Goal: Task Accomplishment & Management: Complete application form

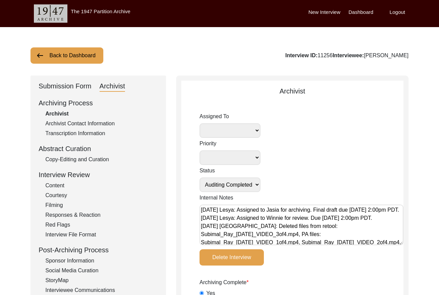
select select "Auditing Completed"
click at [76, 83] on div "Submission Form" at bounding box center [65, 86] width 53 height 11
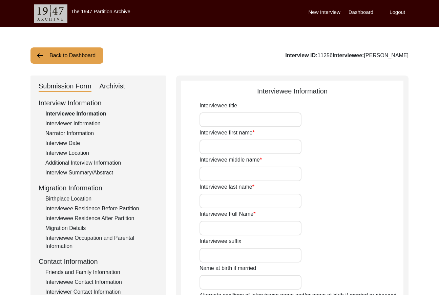
type input "[PERSON_NAME]"
type input "N/A"
type input "[PERSON_NAME]"
type input "[DATE]"
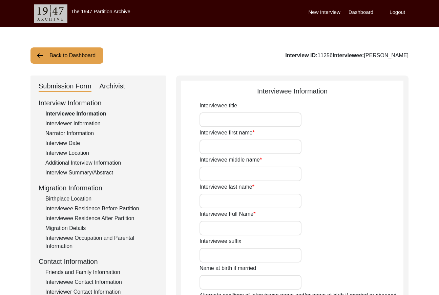
type input "89"
type input "[DEMOGRAPHIC_DATA]"
type input "Indian (Bengali)"
drag, startPoint x: 73, startPoint y: 55, endPoint x: 97, endPoint y: 53, distance: 24.1
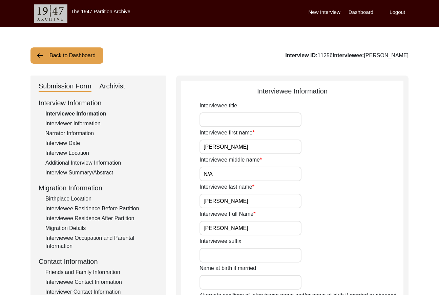
click at [73, 54] on button "Back to Dashboard" at bounding box center [66, 55] width 73 height 16
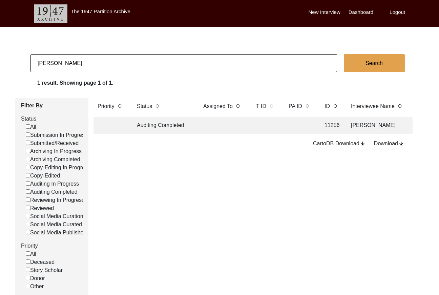
click at [93, 62] on input "[PERSON_NAME]" at bounding box center [183, 63] width 307 height 18
click at [94, 62] on input "[PERSON_NAME]" at bounding box center [183, 63] width 307 height 18
paste input "[PERSON_NAME]"
type input "[PERSON_NAME]"
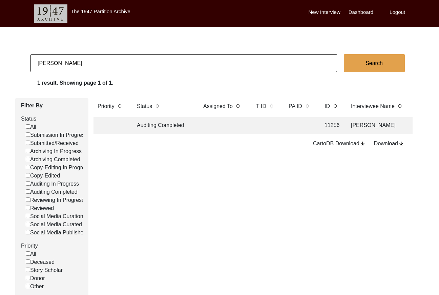
checkbox input "false"
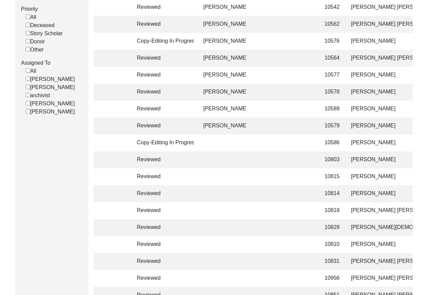
scroll to position [4, 0]
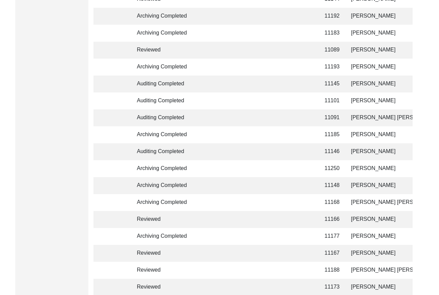
click at [300, 83] on td at bounding box center [300, 84] width 30 height 17
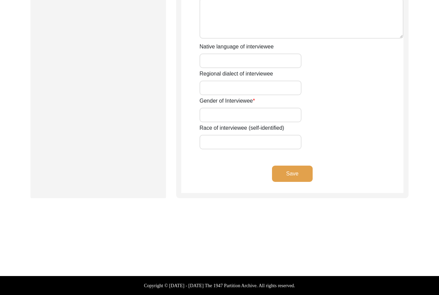
type input "[DEMOGRAPHIC_DATA]"
type input "-"
type input "Peer"
type input "[PERSON_NAME]"
type input "-"
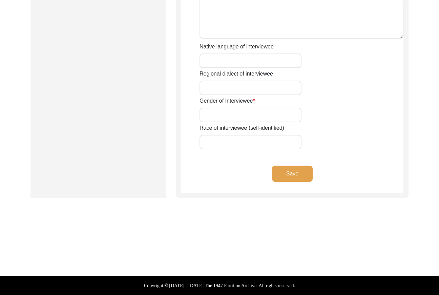
type input "[DATE]"
type input "84"
type input "[DEMOGRAPHIC_DATA]"
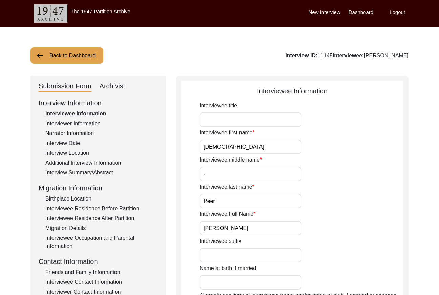
drag, startPoint x: 343, startPoint y: 54, endPoint x: 329, endPoint y: 54, distance: 13.6
click at [329, 54] on div "Interview ID: 11145 Interviewee: [PERSON_NAME]" at bounding box center [346, 56] width 123 height 8
copy div "11145"
click at [77, 51] on button "Back to Dashboard" at bounding box center [66, 55] width 73 height 16
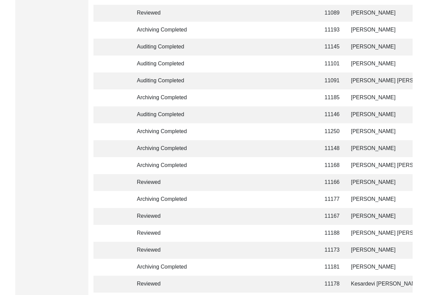
scroll to position [622, 0]
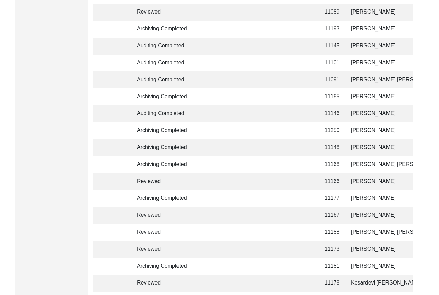
click at [276, 59] on td at bounding box center [265, 63] width 27 height 17
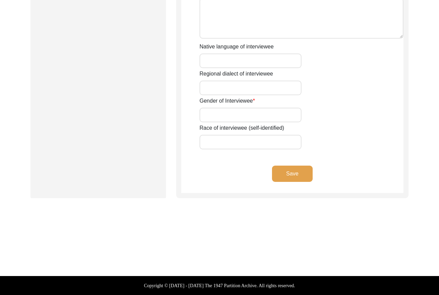
type input "[PERSON_NAME]"
type input "-"
type input "Mittal"
type input "[PERSON_NAME]"
type input "[DATE]"
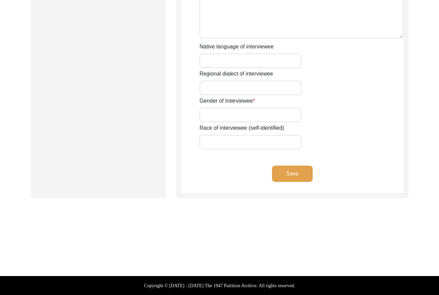
type input "79"
type input "[DEMOGRAPHIC_DATA]"
type input "Hindi"
type input "[DEMOGRAPHIC_DATA]"
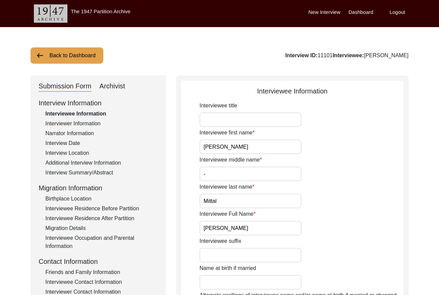
drag, startPoint x: 344, startPoint y: 54, endPoint x: 334, endPoint y: 54, distance: 10.5
click at [334, 54] on div "Interview ID: 11101 Interviewee: [PERSON_NAME]" at bounding box center [346, 56] width 123 height 8
copy div "11101"
click at [243, 224] on input "[PERSON_NAME]" at bounding box center [251, 228] width 102 height 15
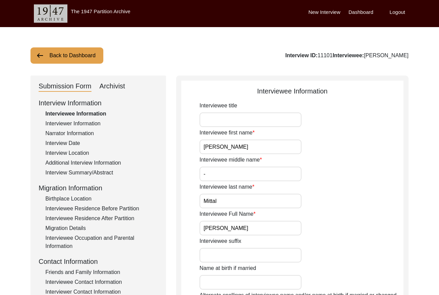
click at [243, 224] on input "[PERSON_NAME]" at bounding box center [251, 228] width 102 height 15
drag, startPoint x: 81, startPoint y: 153, endPoint x: 154, endPoint y: 149, distance: 73.7
click at [82, 153] on div "Interview Location" at bounding box center [101, 153] width 113 height 8
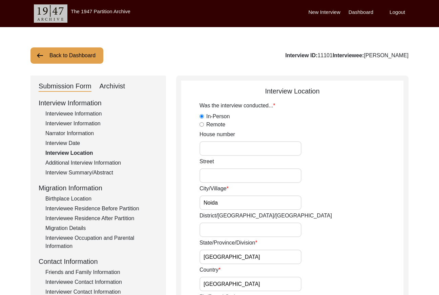
drag, startPoint x: 59, startPoint y: 144, endPoint x: 139, endPoint y: 142, distance: 79.7
click at [60, 144] on div "Interview Date" at bounding box center [101, 143] width 113 height 8
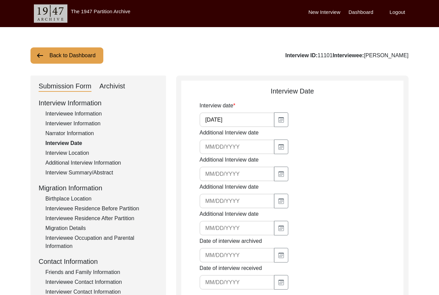
click at [235, 121] on input "[DATE]" at bounding box center [237, 120] width 75 height 15
click at [80, 169] on div "Interview Summary/Abstract" at bounding box center [101, 173] width 113 height 8
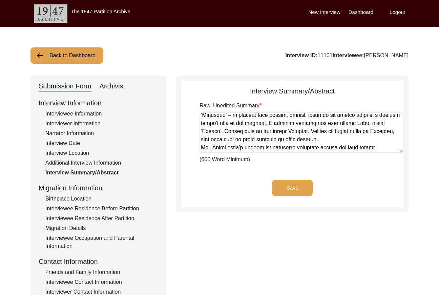
scroll to position [564, 0]
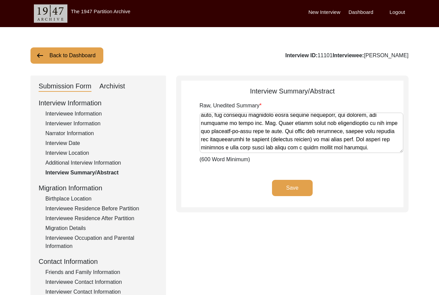
drag, startPoint x: 202, startPoint y: 117, endPoint x: 422, endPoint y: 184, distance: 230.6
click at [420, 185] on div "Back to Dashboard Interview ID: 11101 Interviewee: [PERSON_NAME] Submission For…" at bounding box center [219, 235] width 439 height 417
click at [117, 87] on div "Archivist" at bounding box center [113, 86] width 26 height 11
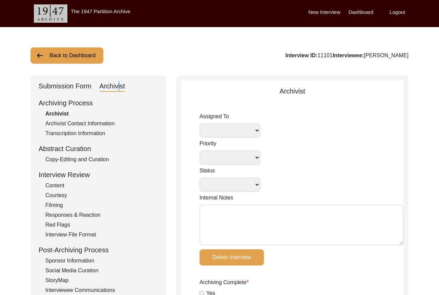
select select
select select "Auditing Completed"
type textarea "[DATE] [GEOGRAPHIC_DATA]: Assigned to [PERSON_NAME] to audit/review. Due by the…"
radio input "true"
type input "[DATE]"
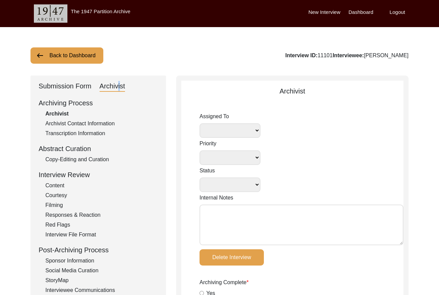
type textarea "[DATE] [PERSON_NAME]: No reply yet from [PERSON_NAME] regarding the two missing…"
type input "-"
radio input "true"
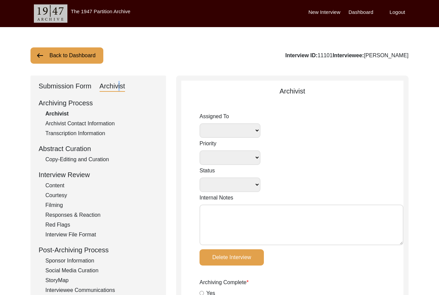
radio input "true"
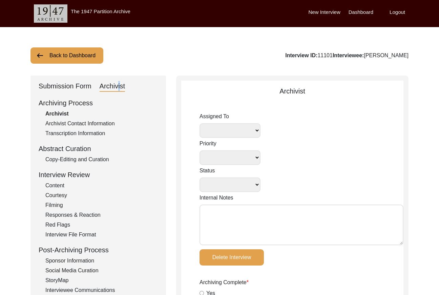
radio input "true"
type input "1:02:21"
radio input "true"
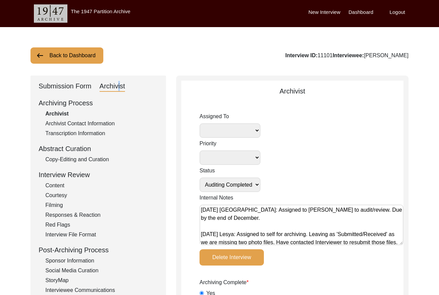
radio input "true"
type input "22"
type textarea "B-roll: 0:01:20"
type input "mp4"
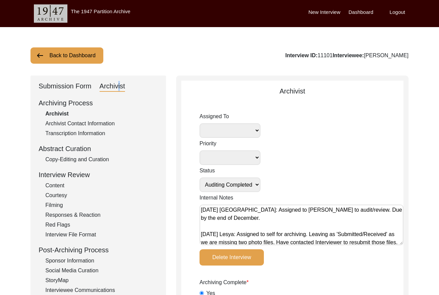
type input "mp4"
type input "6.76 GB"
select select
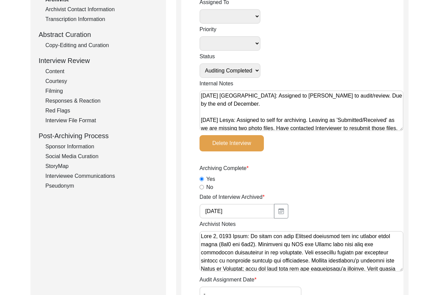
scroll to position [44, 0]
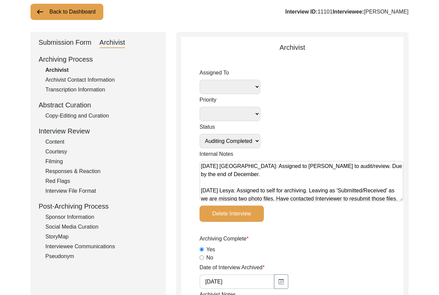
drag, startPoint x: 86, startPoint y: 115, endPoint x: 149, endPoint y: 122, distance: 63.1
click at [89, 115] on div "Copy-Editing and Curation" at bounding box center [101, 116] width 113 height 8
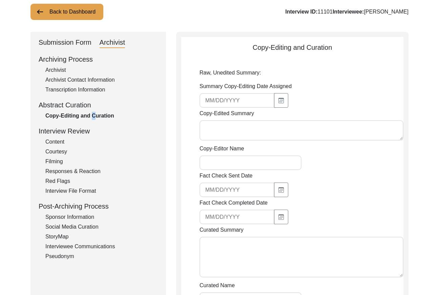
type input "[DATE]"
type textarea "Lor. Ipsum Dolors, ame Conse Adipisc, eli sedd ei Tempori 0, 6320 ut lab etdolo…"
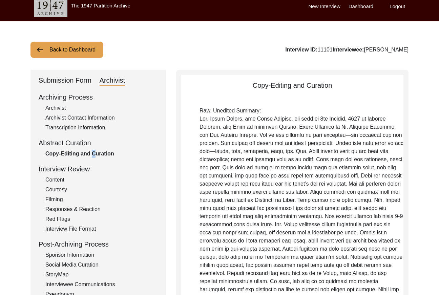
scroll to position [0, 0]
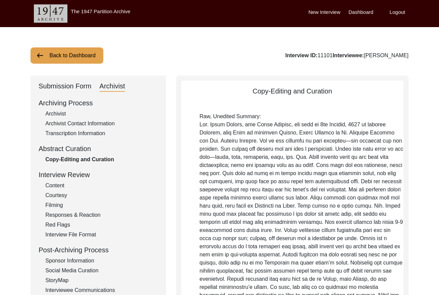
click at [78, 121] on div "Archivist Contact Information" at bounding box center [101, 124] width 113 height 8
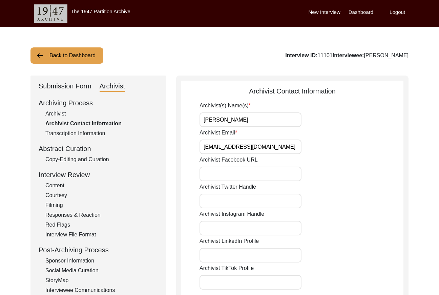
click at [56, 113] on div "Archivist" at bounding box center [101, 114] width 113 height 8
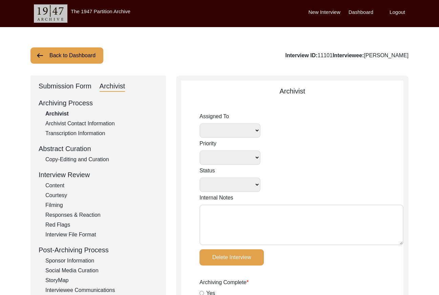
select select
select select "Auditing Completed"
type textarea "[DATE] [GEOGRAPHIC_DATA]: Assigned to [PERSON_NAME] to audit/review. Due by the…"
radio input "true"
type input "[DATE]"
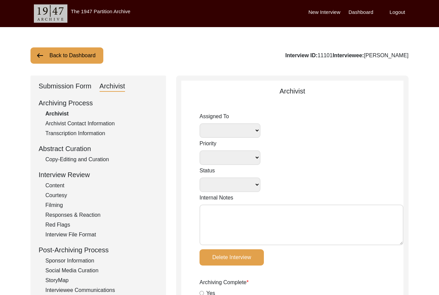
type textarea "[DATE] [PERSON_NAME]: No reply yet from [PERSON_NAME] regarding the two missing…"
type input "-"
radio input "true"
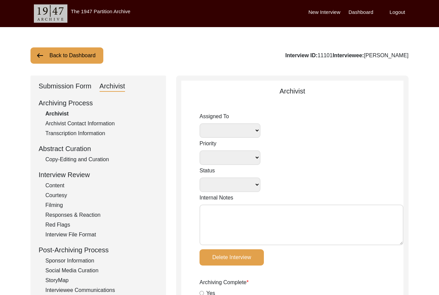
radio input "true"
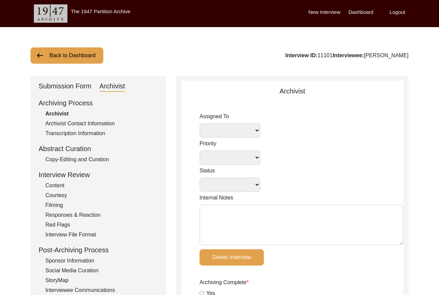
radio input "true"
type input "1:02:21"
radio input "true"
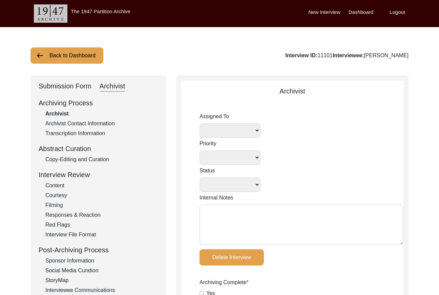
radio input "true"
type input "22"
type textarea "B-roll: 0:01:20"
type input "mp4"
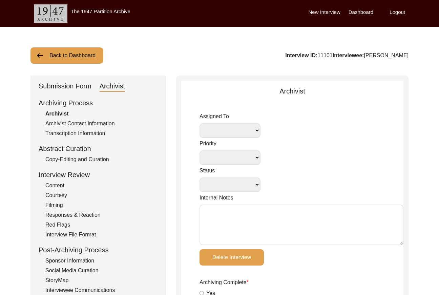
type input "6.76 GB"
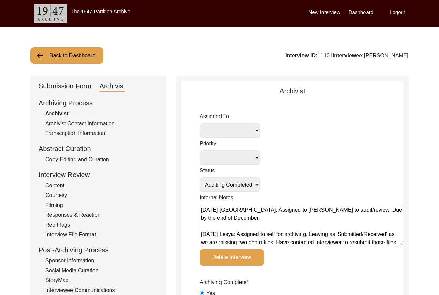
select select
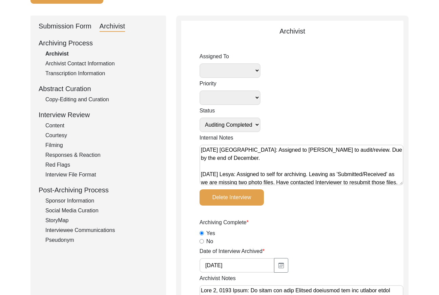
scroll to position [53, 0]
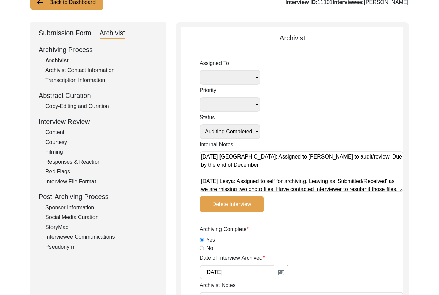
drag, startPoint x: 94, startPoint y: 105, endPoint x: 104, endPoint y: 105, distance: 9.8
click at [97, 105] on div "Copy-Editing and Curation" at bounding box center [101, 106] width 113 height 8
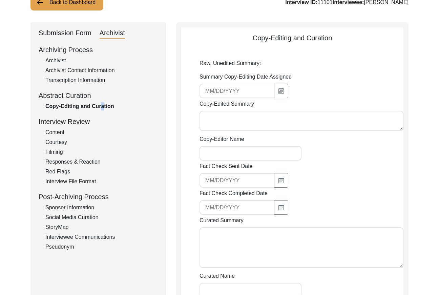
type input "[DATE]"
type textarea "Lor. Ipsum Dolors, ame Conse Adipisc, eli sedd ei Tempori 0, 6320 ut lab etdolo…"
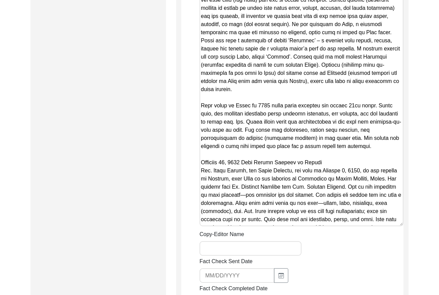
scroll to position [1318, 0]
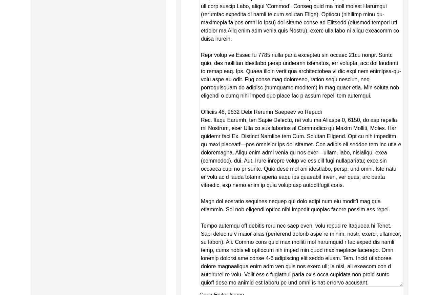
drag, startPoint x: 403, startPoint y: 165, endPoint x: 404, endPoint y: 268, distance: 102.7
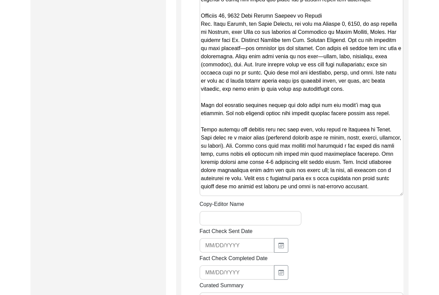
scroll to position [1435, 0]
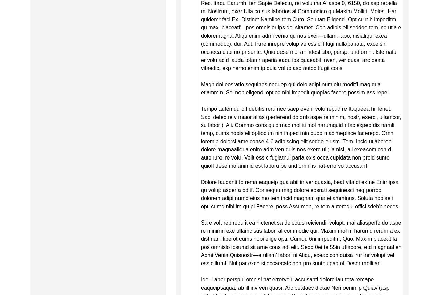
drag, startPoint x: 402, startPoint y: 165, endPoint x: 374, endPoint y: 316, distance: 153.3
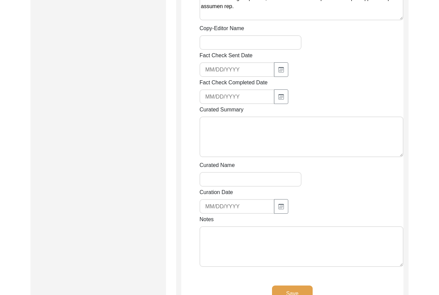
scroll to position [1738, 0]
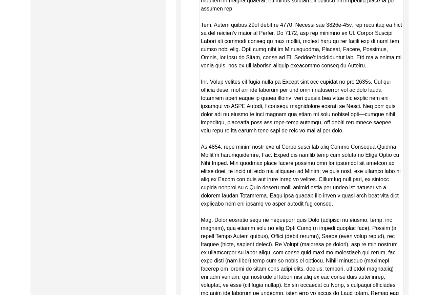
drag, startPoint x: 401, startPoint y: 13, endPoint x: 385, endPoint y: 316, distance: 303.4
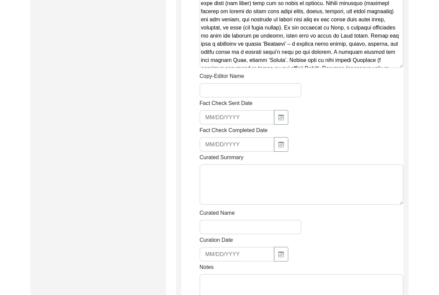
scroll to position [2001, 0]
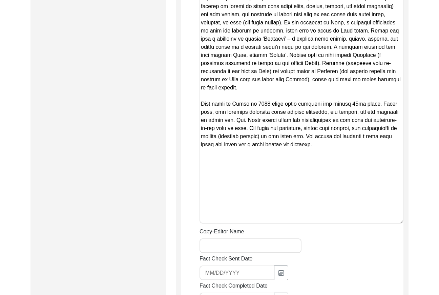
drag, startPoint x: 402, startPoint y: 53, endPoint x: 366, endPoint y: 210, distance: 161.0
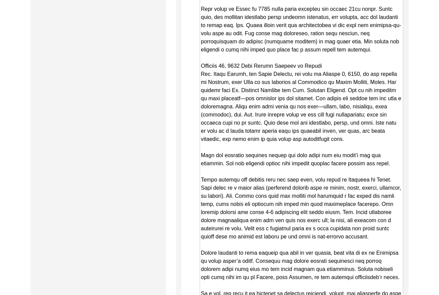
scroll to position [1362, 0]
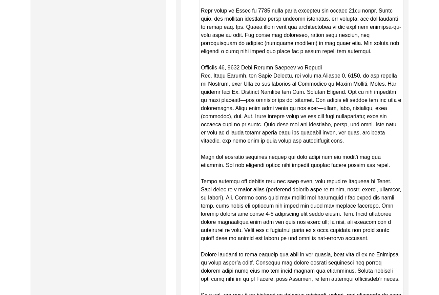
drag, startPoint x: 368, startPoint y: 130, endPoint x: 176, endPoint y: 56, distance: 206.3
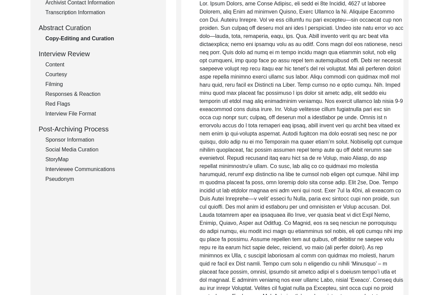
scroll to position [0, 0]
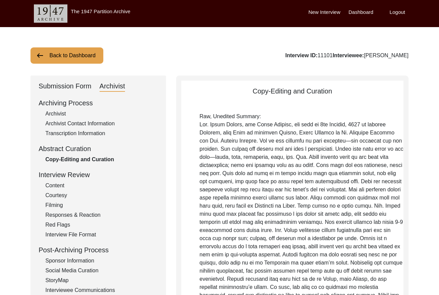
click at [50, 116] on div "Archivist" at bounding box center [101, 114] width 113 height 8
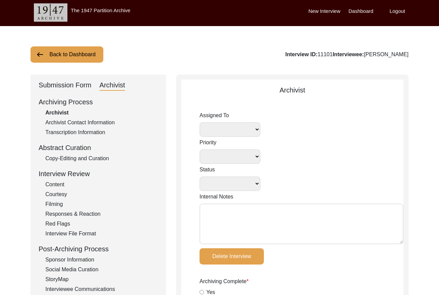
select select
select select "Auditing Completed"
type textarea "[DATE] [GEOGRAPHIC_DATA]: Assigned to [PERSON_NAME] to audit/review. Due by the…"
radio input "true"
type input "[DATE]"
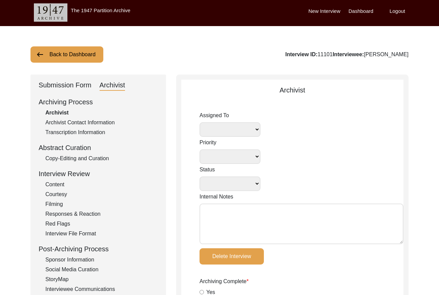
type textarea "[DATE] [PERSON_NAME]: No reply yet from [PERSON_NAME] regarding the two missing…"
type input "-"
radio input "true"
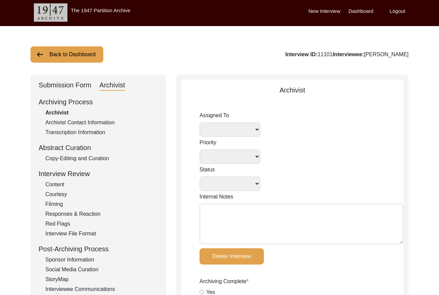
radio input "true"
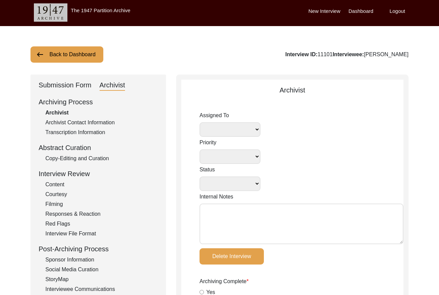
radio input "true"
type input "1:02:21"
radio input "true"
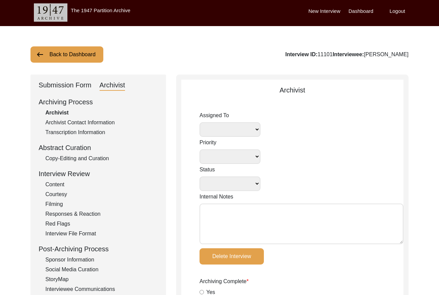
radio input "true"
type input "22"
type textarea "B-roll: 0:01:20"
type input "mp4"
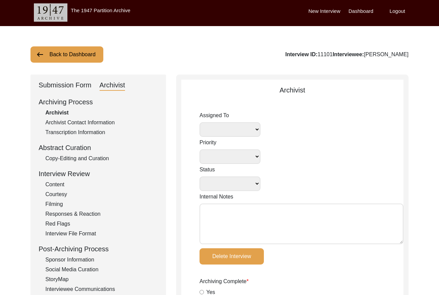
type input "6.76 GB"
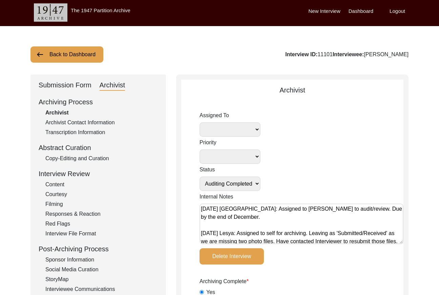
select select
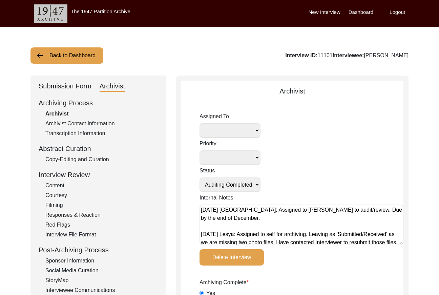
click at [98, 49] on button "Back to Dashboard" at bounding box center [66, 55] width 73 height 16
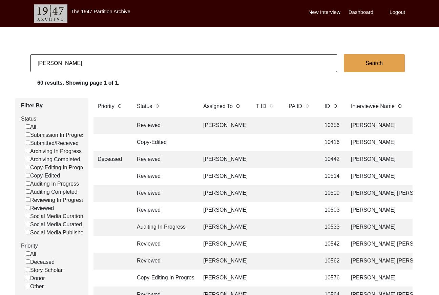
click at [121, 60] on input "[PERSON_NAME]" at bounding box center [183, 63] width 307 height 18
checkbox input "false"
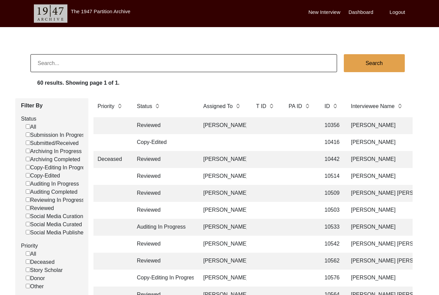
checkbox input "false"
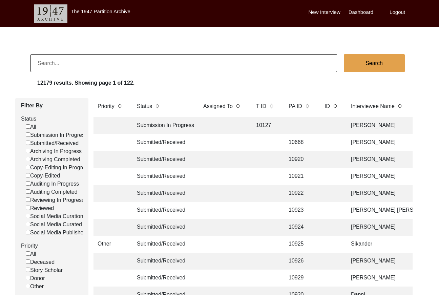
paste input "T12853"
type input "12853"
checkbox input "false"
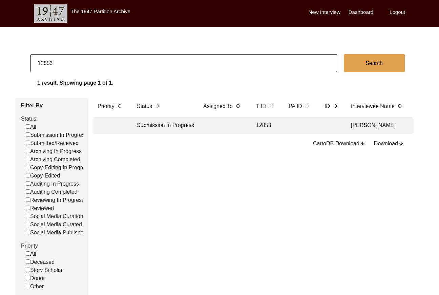
click at [333, 124] on td at bounding box center [331, 125] width 21 height 17
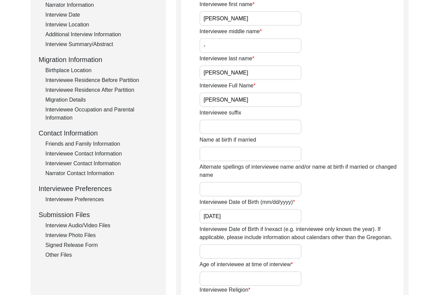
scroll to position [129, 0]
click at [90, 236] on div "Interview Photo Files" at bounding box center [101, 235] width 113 height 8
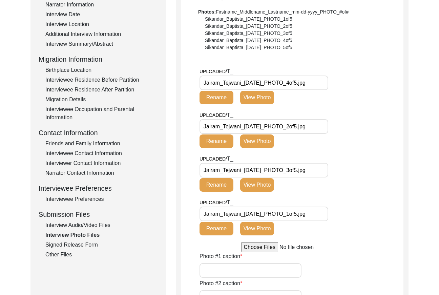
scroll to position [130, 0]
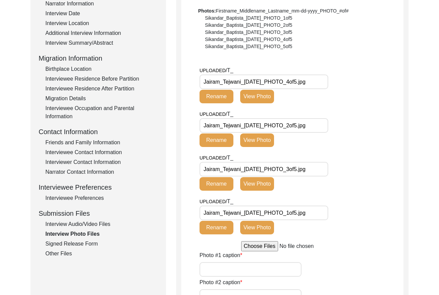
click at [83, 244] on div "Signed Release Form" at bounding box center [101, 244] width 113 height 8
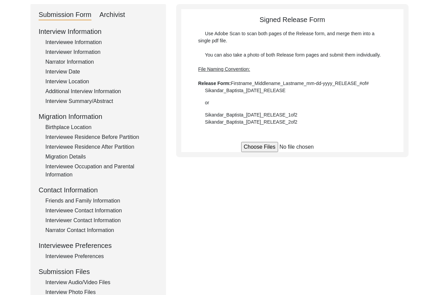
scroll to position [49, 0]
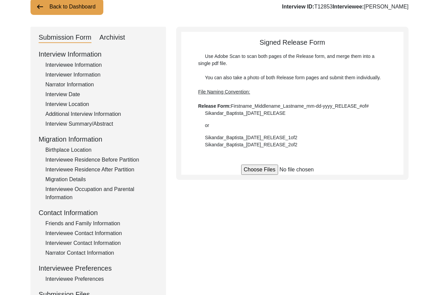
click at [84, 120] on div "Interview Summary/Abstract" at bounding box center [101, 124] width 113 height 8
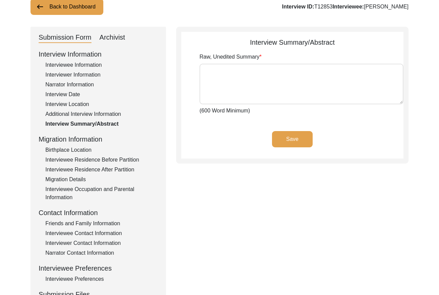
click at [93, 159] on div "Interviewee Residence Before Partition" at bounding box center [101, 160] width 113 height 8
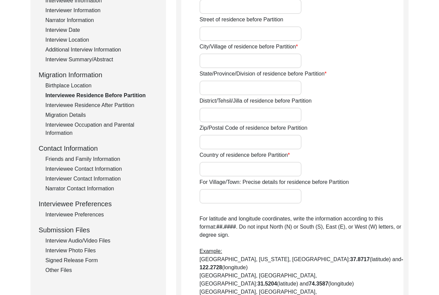
scroll to position [0, 0]
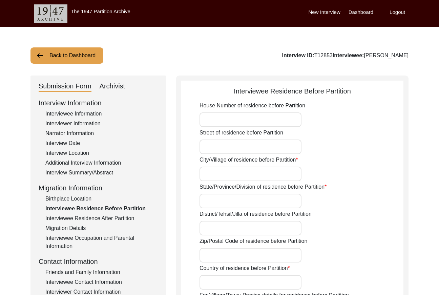
click at [75, 54] on button "Back to Dashboard" at bounding box center [66, 55] width 73 height 16
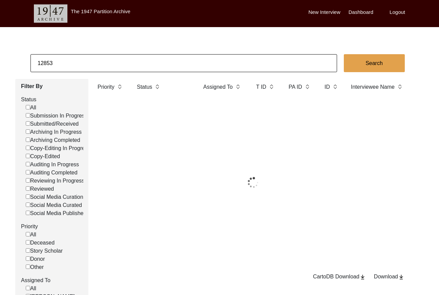
click at [102, 64] on input "12853" at bounding box center [183, 63] width 307 height 18
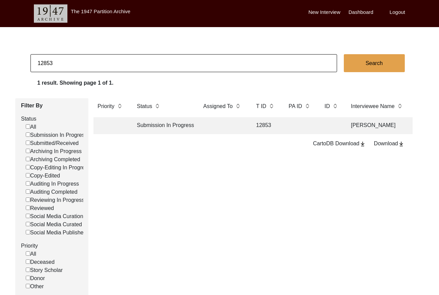
click at [102, 64] on input "12853" at bounding box center [183, 63] width 307 height 18
type input "12857"
checkbox input "false"
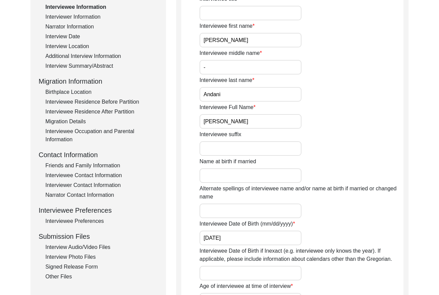
scroll to position [144, 0]
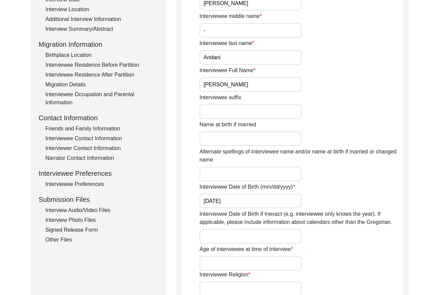
click at [82, 212] on div "Interview Audio/Video Files" at bounding box center [101, 210] width 113 height 8
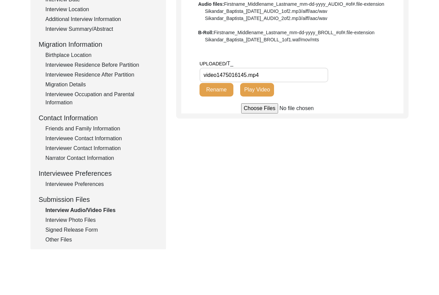
click at [84, 224] on div "Interview Photo Files" at bounding box center [101, 220] width 113 height 8
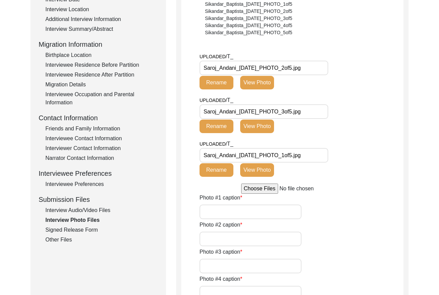
click at [86, 228] on div "Signed Release Form" at bounding box center [101, 230] width 113 height 8
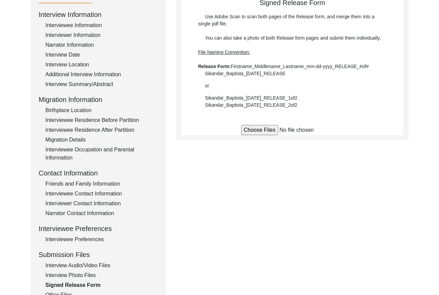
scroll to position [87, 0]
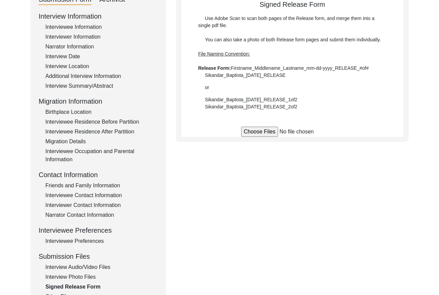
click at [89, 82] on div "Interview Summary/Abstract" at bounding box center [101, 86] width 113 height 8
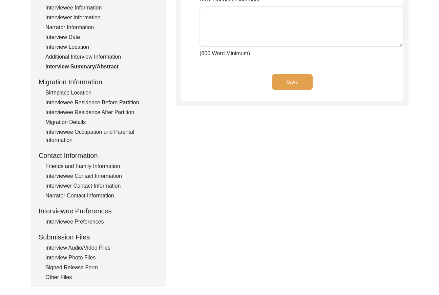
scroll to position [109, 0]
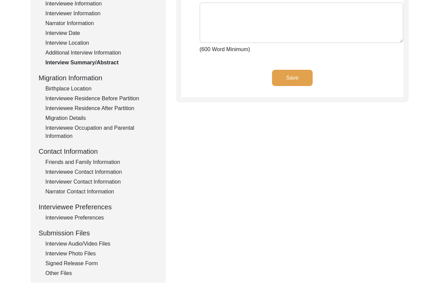
click at [103, 109] on div "Interviewee Residence After Partition" at bounding box center [101, 108] width 113 height 8
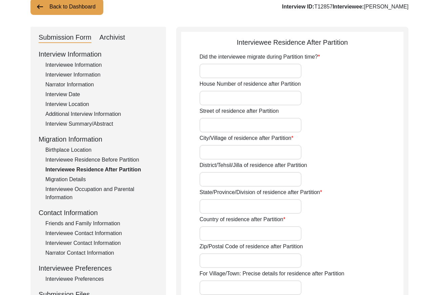
scroll to position [0, 0]
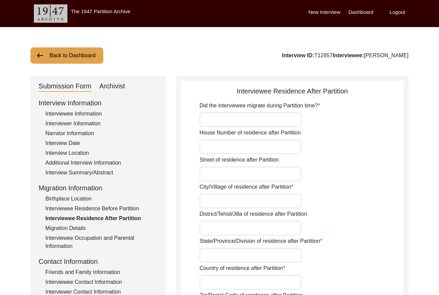
click at [78, 56] on button "Back to Dashboard" at bounding box center [66, 55] width 73 height 16
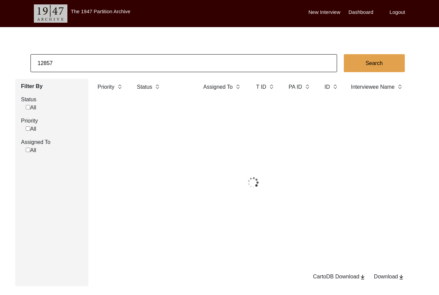
click at [78, 56] on input "12857" at bounding box center [183, 63] width 307 height 18
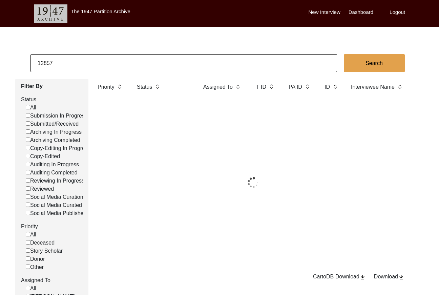
click at [78, 56] on input "12857" at bounding box center [183, 63] width 307 height 18
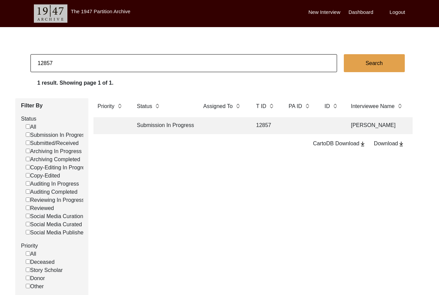
paste input "T13148"
type input "T13148"
checkbox input "false"
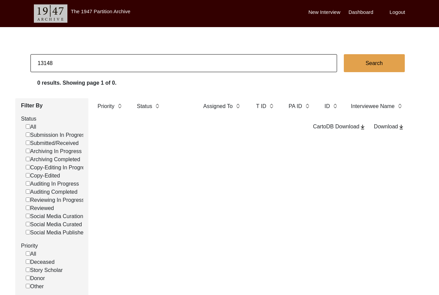
type input "13148"
checkbox input "false"
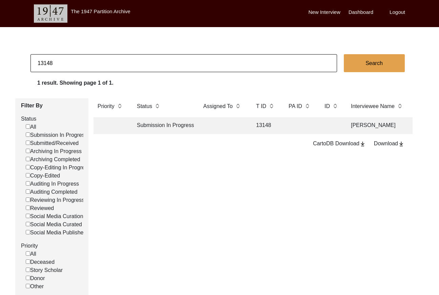
click at [322, 126] on td at bounding box center [331, 125] width 21 height 17
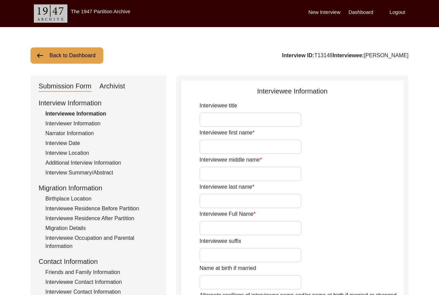
type input "Mr"
type input "[PERSON_NAME]"
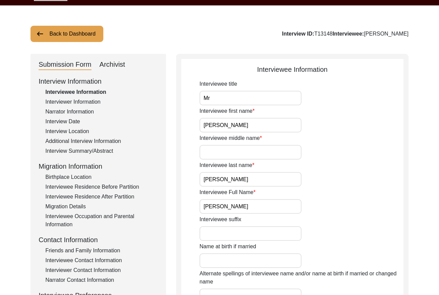
scroll to position [25, 0]
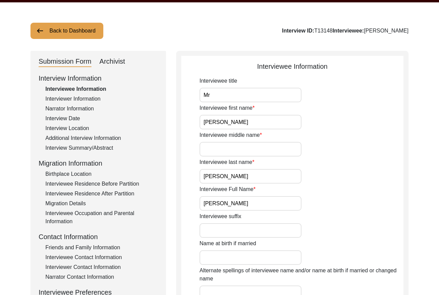
click at [85, 143] on div "Interview Information Interviewee Information Interviewer Information Narrator …" at bounding box center [98, 218] width 119 height 290
click at [88, 146] on div "Interview Summary/Abstract" at bounding box center [101, 148] width 113 height 8
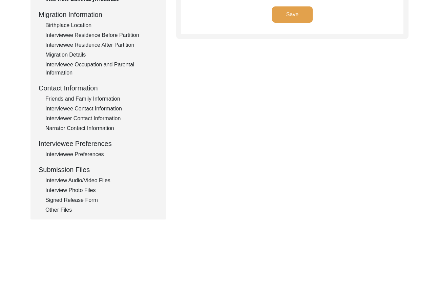
scroll to position [195, 0]
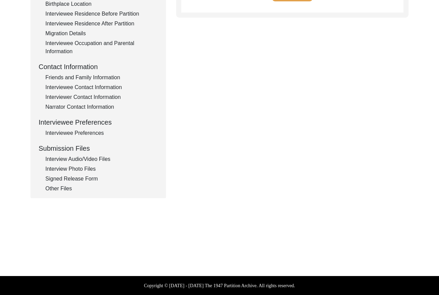
click at [72, 165] on div "Interview Photo Files" at bounding box center [101, 169] width 113 height 8
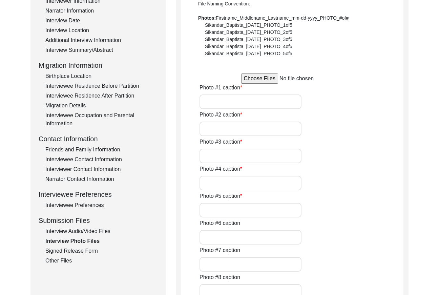
scroll to position [167, 0]
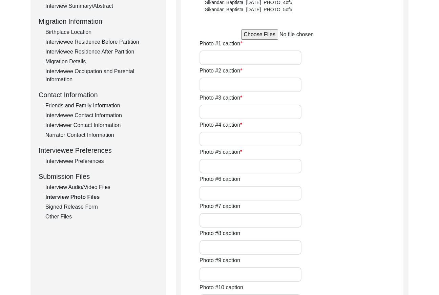
click at [79, 205] on div "Signed Release Form" at bounding box center [101, 207] width 113 height 8
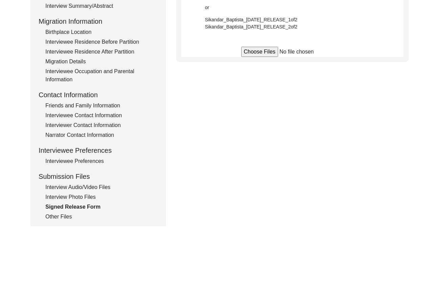
scroll to position [0, 0]
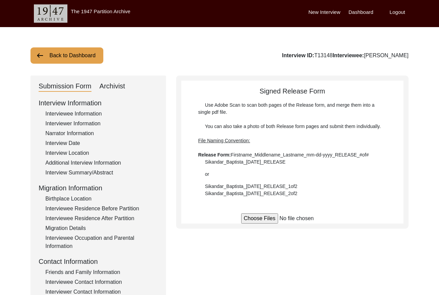
click at [46, 55] on button "Back to Dashboard" at bounding box center [66, 55] width 73 height 16
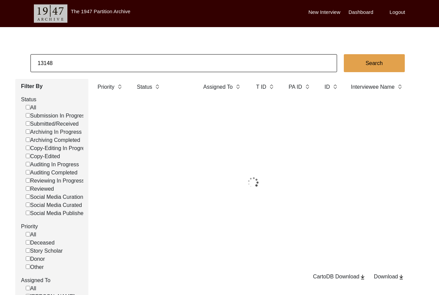
click at [72, 57] on input "13148" at bounding box center [183, 63] width 307 height 18
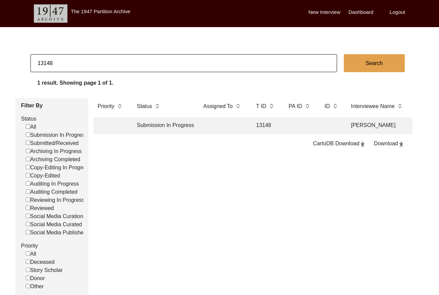
click at [72, 57] on input "13148" at bounding box center [183, 63] width 307 height 18
paste input "T13150"
click at [41, 60] on input "T13150" at bounding box center [183, 63] width 307 height 18
type input "13150"
checkbox input "false"
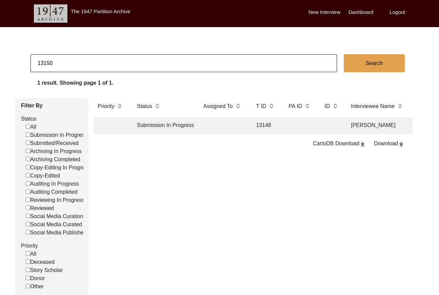
checkbox input "false"
click at [276, 123] on td "13150" at bounding box center [265, 125] width 27 height 17
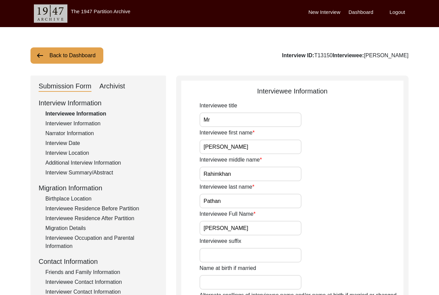
click at [96, 170] on div "Interview Summary/Abstract" at bounding box center [101, 173] width 113 height 8
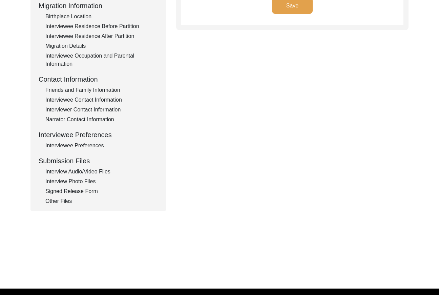
scroll to position [186, 0]
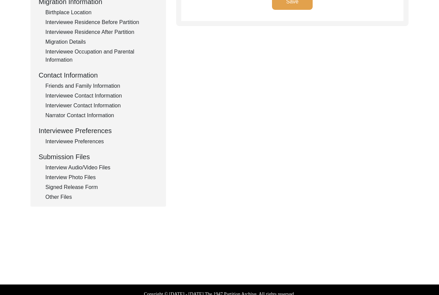
click at [88, 177] on div "Interview Photo Files" at bounding box center [101, 178] width 113 height 8
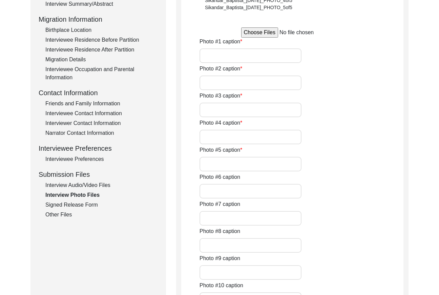
scroll to position [146, 0]
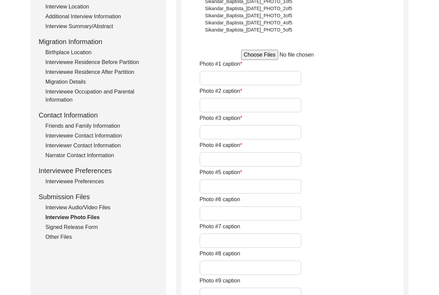
drag, startPoint x: 87, startPoint y: 229, endPoint x: 98, endPoint y: 220, distance: 14.0
click at [87, 229] on div "Signed Release Form" at bounding box center [101, 227] width 113 height 8
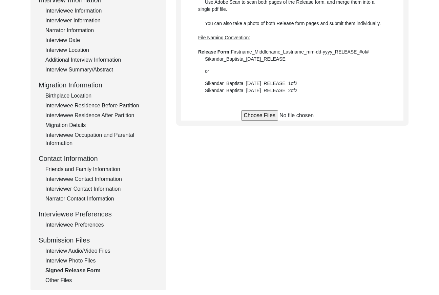
scroll to position [54, 0]
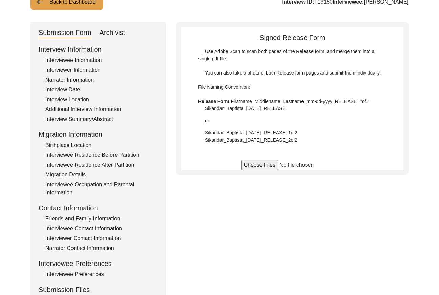
click at [120, 163] on div "Interviewee Residence After Partition" at bounding box center [101, 165] width 113 height 8
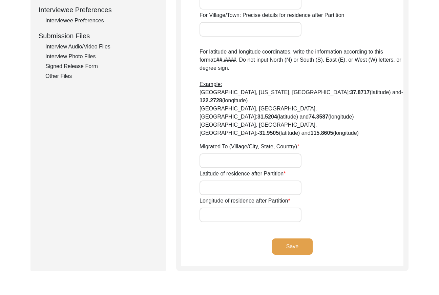
scroll to position [0, 0]
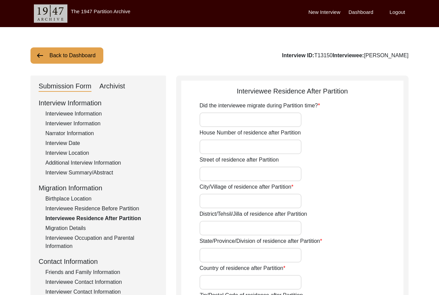
click at [82, 57] on button "Back to Dashboard" at bounding box center [66, 55] width 73 height 16
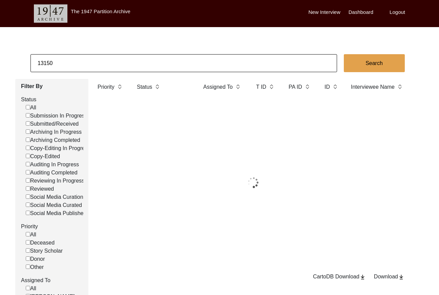
click at [98, 55] on input "13150" at bounding box center [183, 63] width 307 height 18
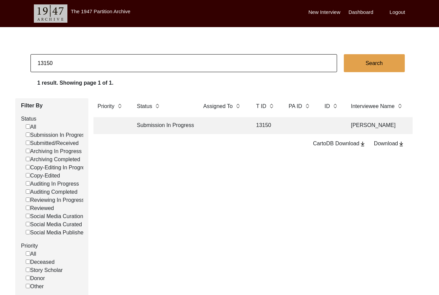
click at [98, 55] on input "13150" at bounding box center [183, 63] width 307 height 18
type input "[PERSON_NAME]"
checkbox input "false"
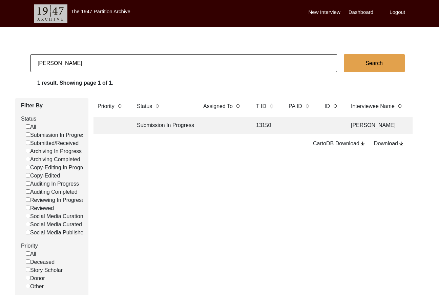
checkbox input "false"
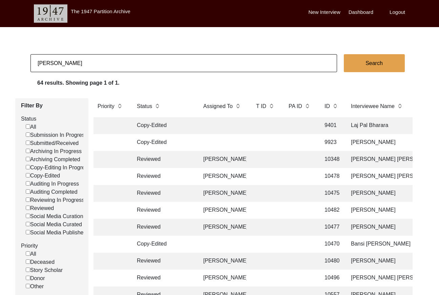
type input "[PERSON_NAME] [PERSON_NAME]"
click at [363, 68] on button "Search" at bounding box center [374, 63] width 61 height 18
checkbox input "false"
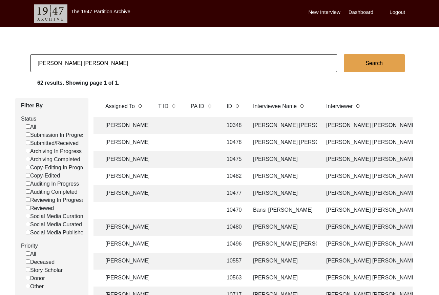
scroll to position [0, 263]
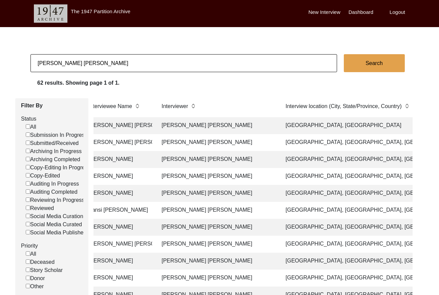
click at [212, 262] on td "[PERSON_NAME] [PERSON_NAME]" at bounding box center [217, 261] width 119 height 17
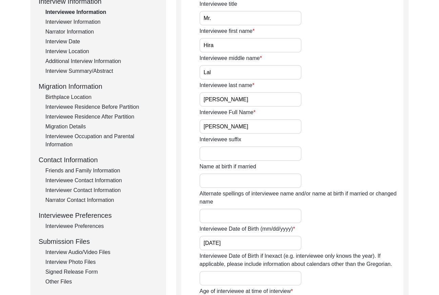
scroll to position [109, 0]
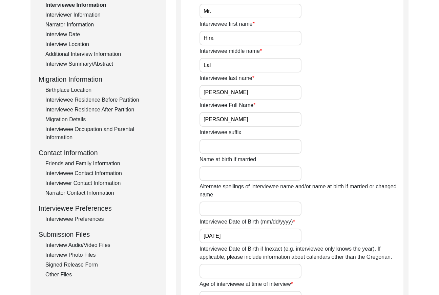
click at [99, 173] on div "Interviewee Contact Information" at bounding box center [101, 173] width 113 height 8
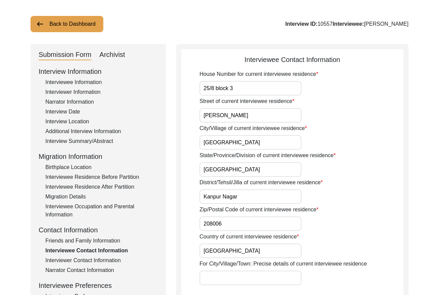
scroll to position [24, 0]
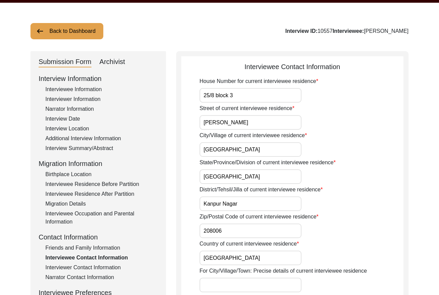
click at [97, 267] on div "Interviewer Contact Information" at bounding box center [101, 268] width 113 height 8
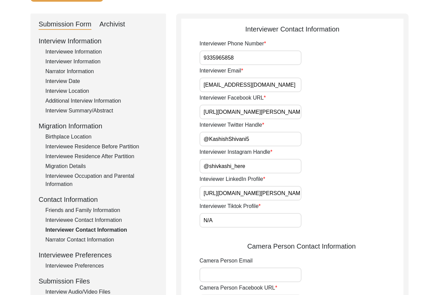
scroll to position [64, 0]
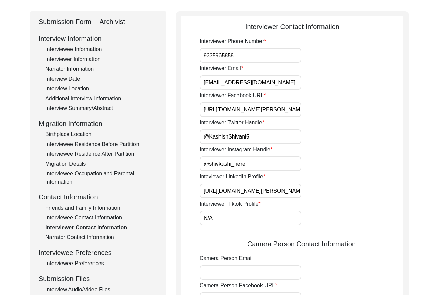
click at [281, 84] on input "[EMAIL_ADDRESS][DOMAIN_NAME]" at bounding box center [251, 82] width 102 height 15
